Goal: Go to known website: Access a specific website the user already knows

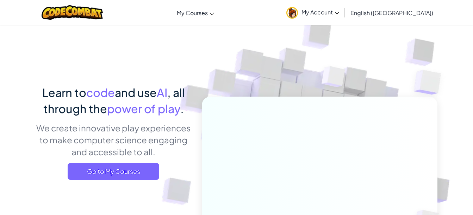
click at [114, 173] on span "Go to My Courses" at bounding box center [114, 171] width 92 height 17
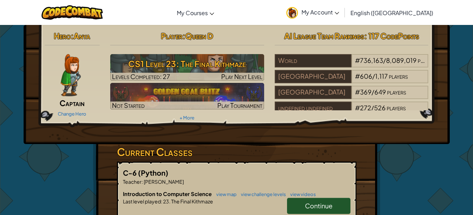
click at [214, 14] on icon at bounding box center [212, 14] width 5 height 2
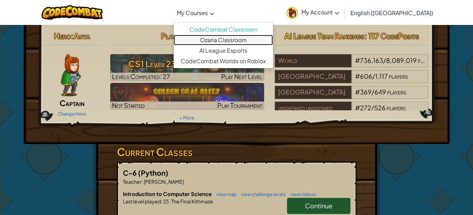
click at [246, 41] on link "Ozaria Classroom" at bounding box center [223, 40] width 99 height 11
